Goal: Navigation & Orientation: Go to known website

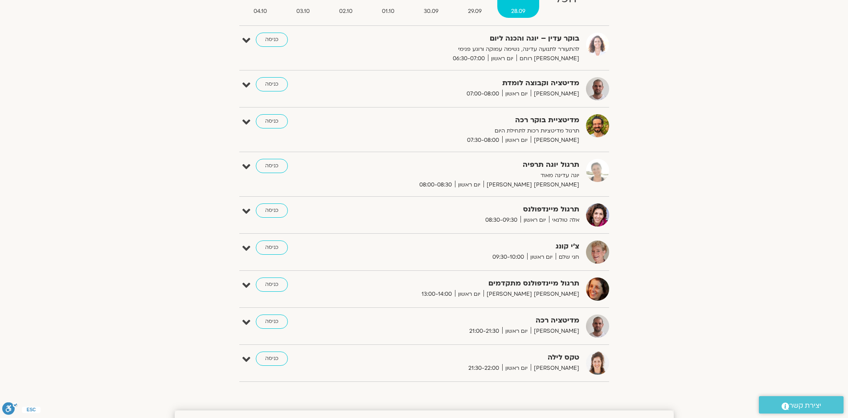
scroll to position [134, 0]
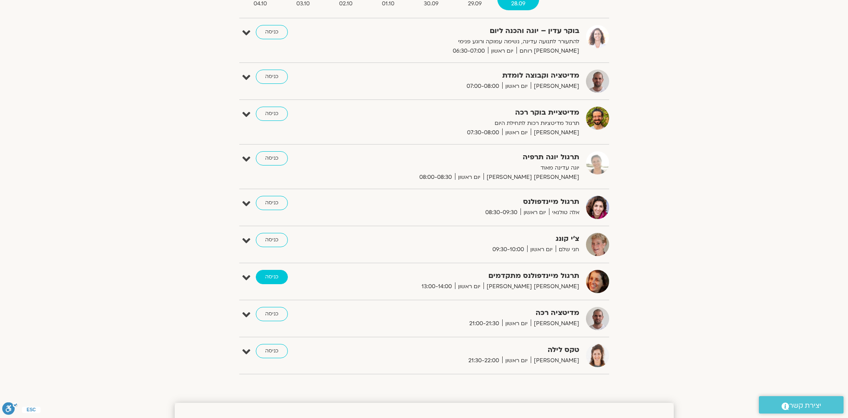
click at [270, 275] on link "כניסה" at bounding box center [272, 277] width 32 height 14
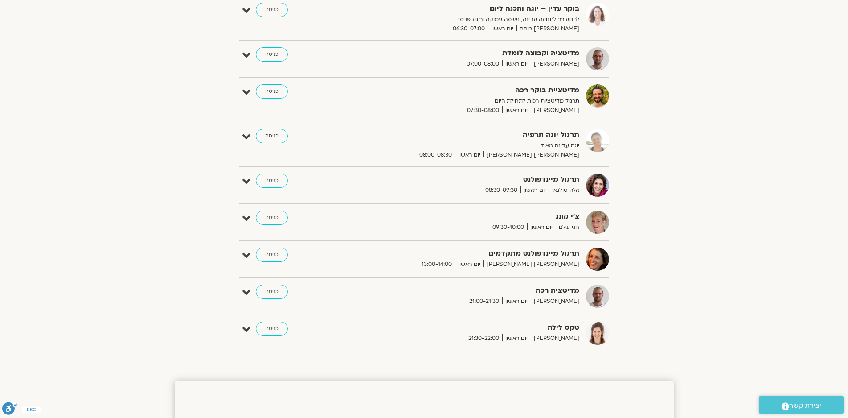
scroll to position [540, 0]
